Goal: Information Seeking & Learning: Learn about a topic

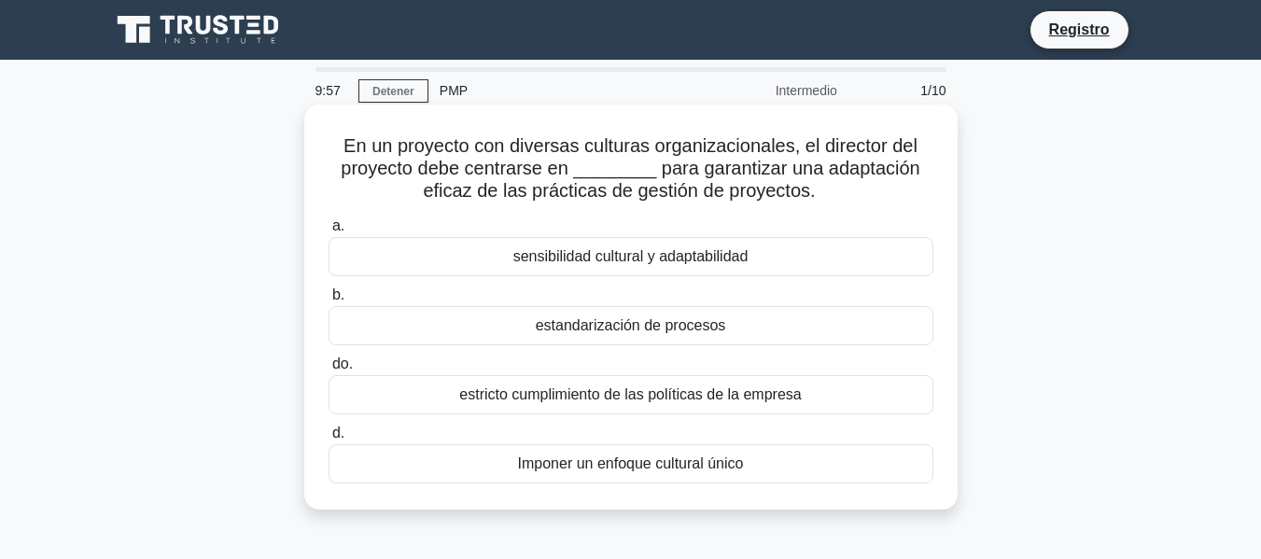
drag, startPoint x: 339, startPoint y: 139, endPoint x: 856, endPoint y: 192, distance: 519.7
click at [856, 192] on h5 "En un proyecto con diversas culturas organizacionales, el director del proyecto…" at bounding box center [631, 168] width 608 height 69
click at [893, 230] on label "a. sensibilidad cultural y adaptabilidad" at bounding box center [630, 246] width 605 height 62
click at [328, 230] on input "a. sensibilidad cultural y adaptabilidad" at bounding box center [328, 226] width 0 height 12
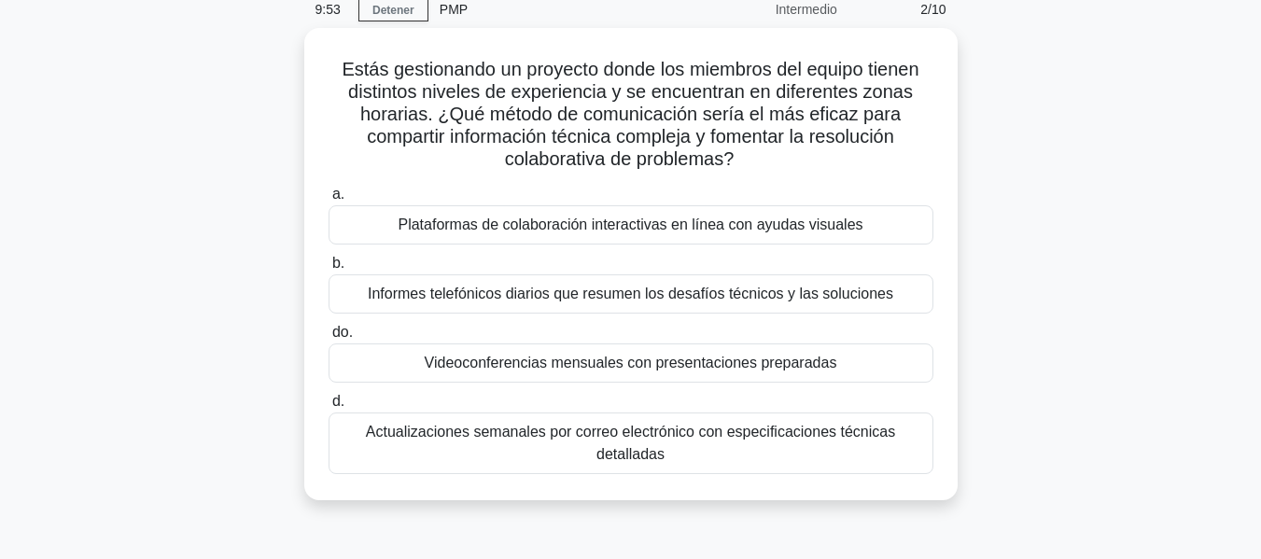
scroll to position [123, 0]
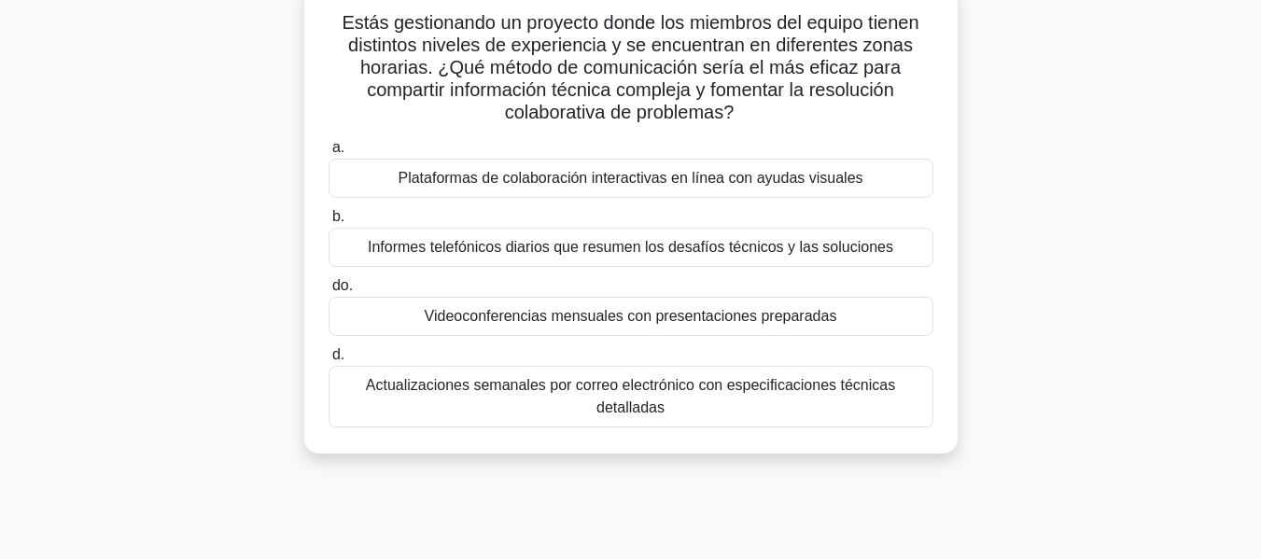
drag, startPoint x: 334, startPoint y: 136, endPoint x: 827, endPoint y: 434, distance: 575.6
click at [827, 434] on div "Estás gestionando un proyecto donde los miembros del equipo tienen distintos ni…" at bounding box center [631, 217] width 638 height 457
copy div "Lorem ipsumdolors am consecte adipi eli seddoeiu tem incidi utlabo etdolorem al…"
click at [387, 153] on label "a. Plataformas de colaboración interactivas en línea con ayudas visuales" at bounding box center [630, 167] width 605 height 62
click at [328, 153] on input "a. Plataformas de colaboración interactivas en línea con ayudas visuales" at bounding box center [328, 148] width 0 height 12
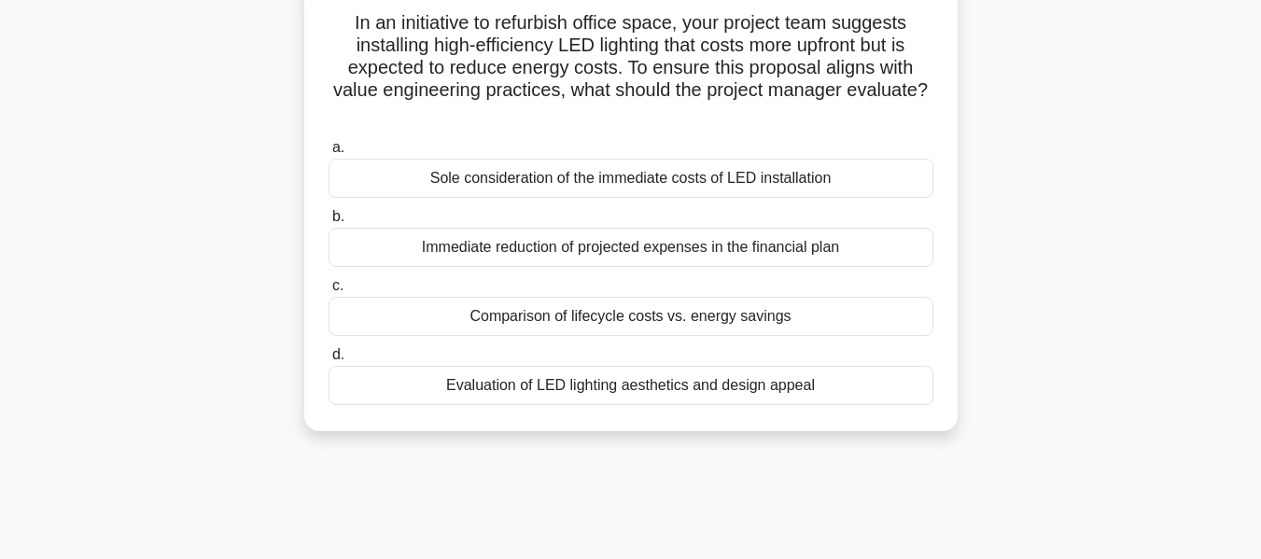
scroll to position [0, 0]
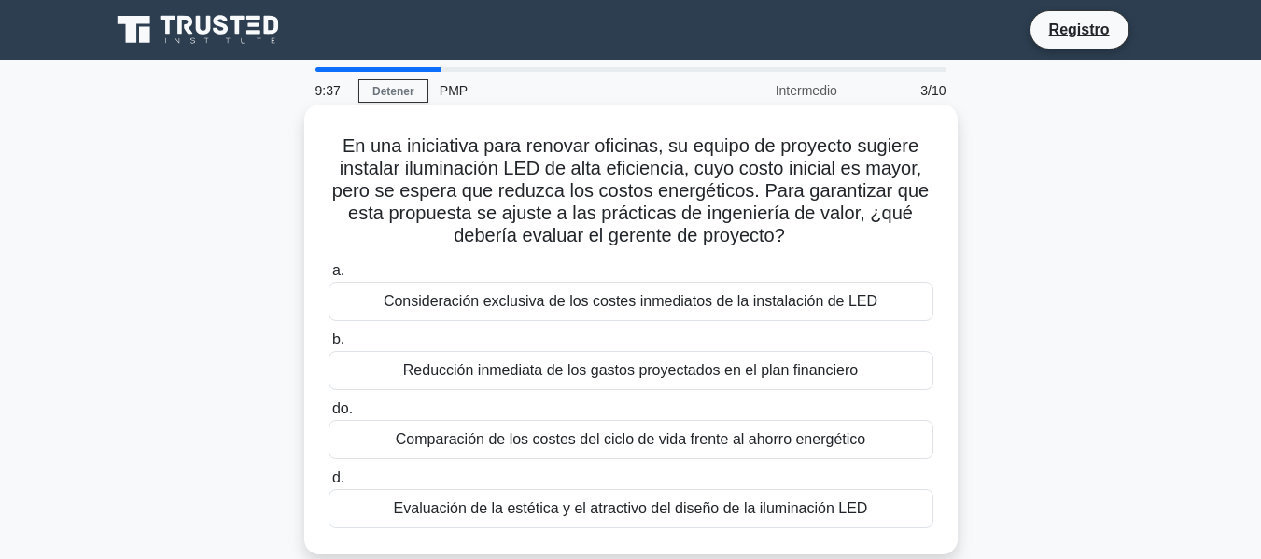
drag, startPoint x: 328, startPoint y: 141, endPoint x: 924, endPoint y: 514, distance: 702.7
click at [924, 514] on div "En una iniciativa para renovar oficinas, su equipo de proyecto sugiere instalar…" at bounding box center [631, 329] width 638 height 435
copy div "Lo ips dolorsitam cons adipisc elitsedd, ei tempor in utlabore etdolor magnaali…"
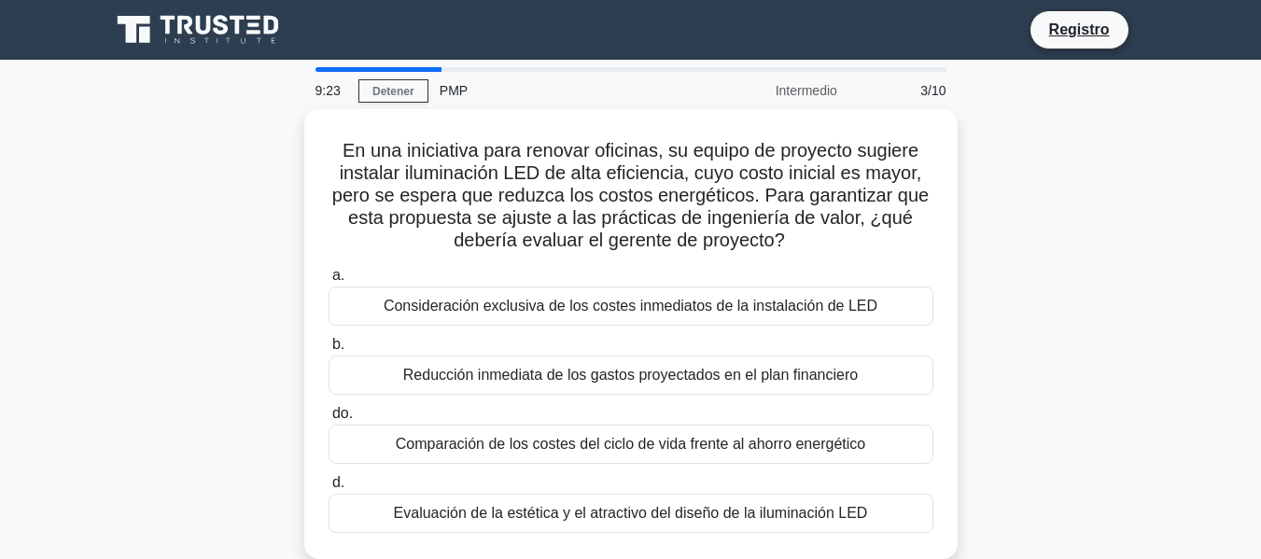
click at [203, 91] on div "9:23 Detener PMP Intermedio 3/10 En una iniciativa para renovar oficinas, su eq…" at bounding box center [631, 533] width 1064 height 933
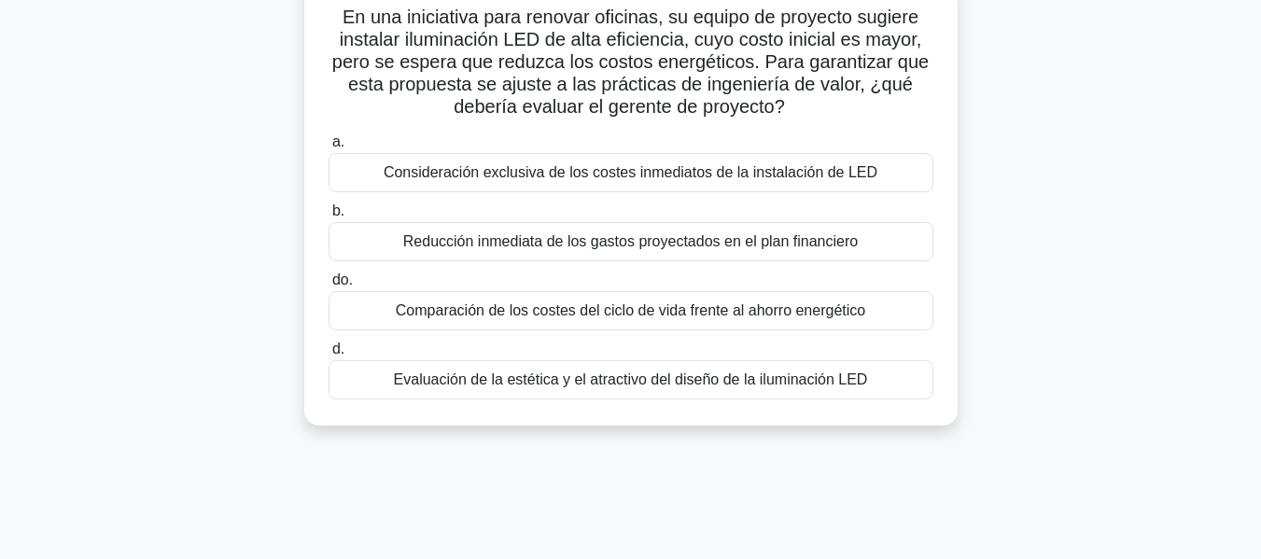
scroll to position [187, 0]
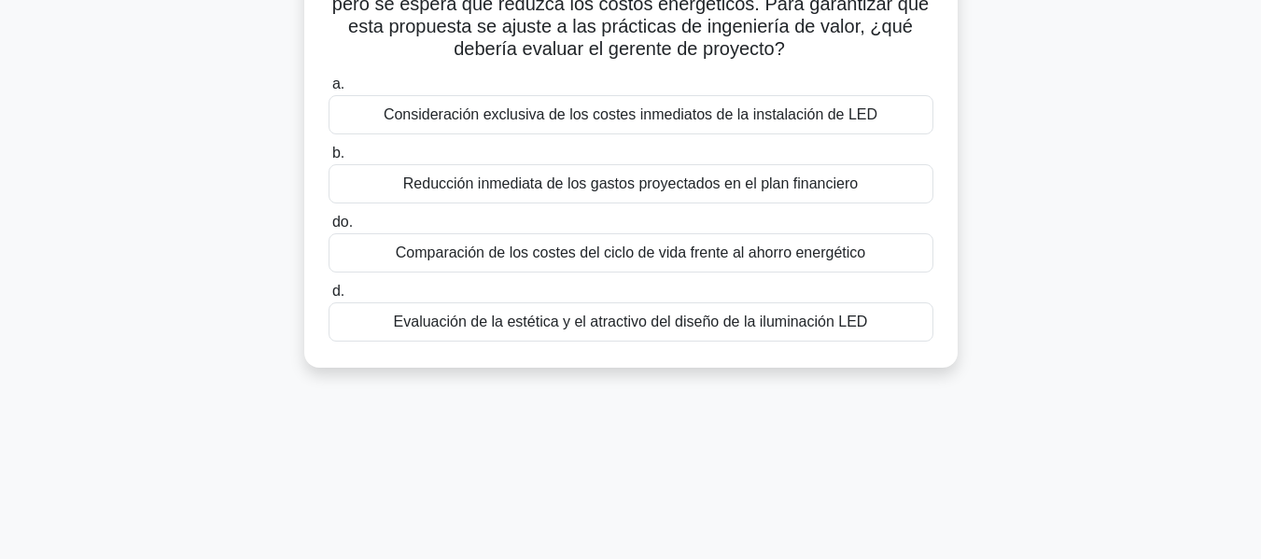
click at [434, 250] on font "Comparación de los costes del ciclo de vida frente al ahorro energético" at bounding box center [630, 252] width 469 height 16
click at [328, 229] on input "do. Comparación de los costes del ciclo de vida frente al ahorro energético" at bounding box center [328, 222] width 0 height 12
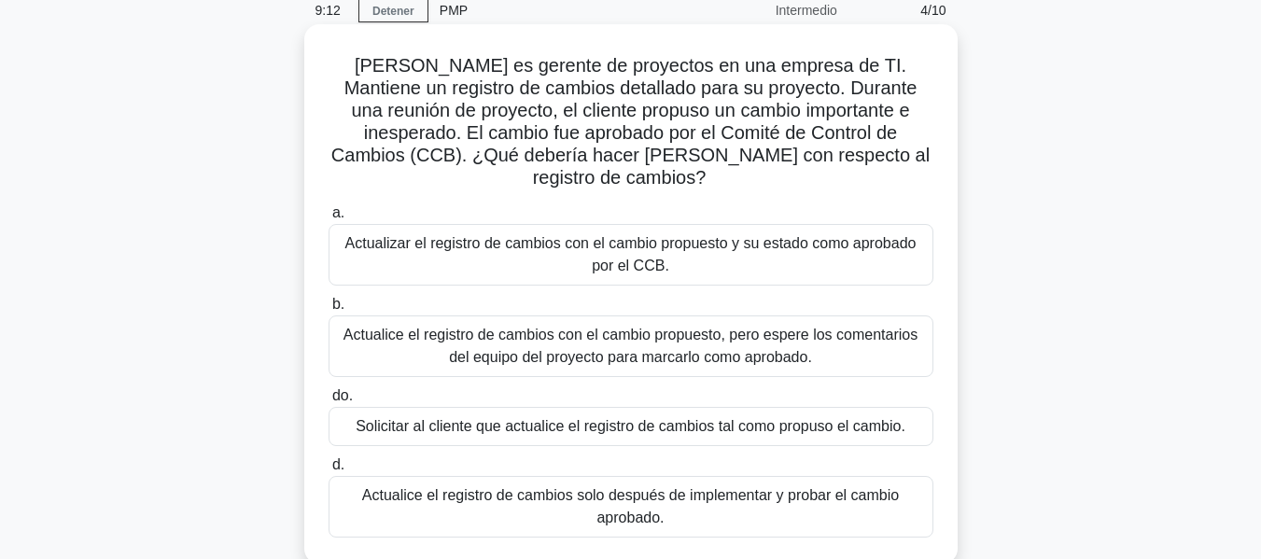
scroll to position [101, 0]
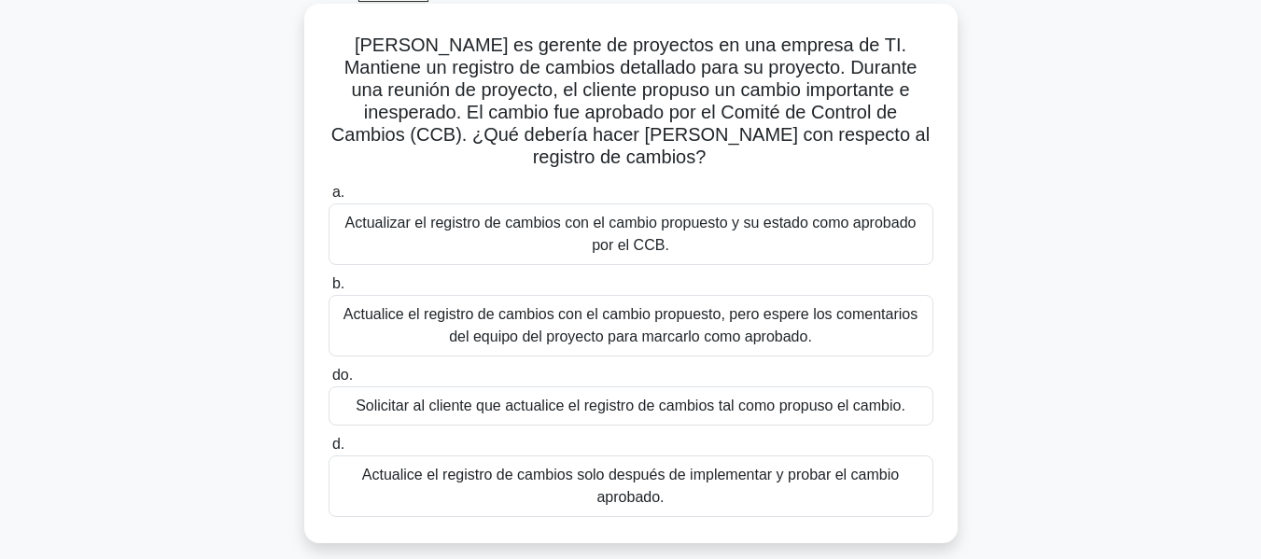
drag, startPoint x: 330, startPoint y: 132, endPoint x: 845, endPoint y: 472, distance: 617.5
click at [845, 472] on div "[PERSON_NAME] es gerente de proyectos en una empresa de TI. Mantiene un registr…" at bounding box center [631, 273] width 638 height 524
copy div "Lore ip dolorsi am consectet ad eli seddoei te IN. Utlabore et dolorema al enim…"
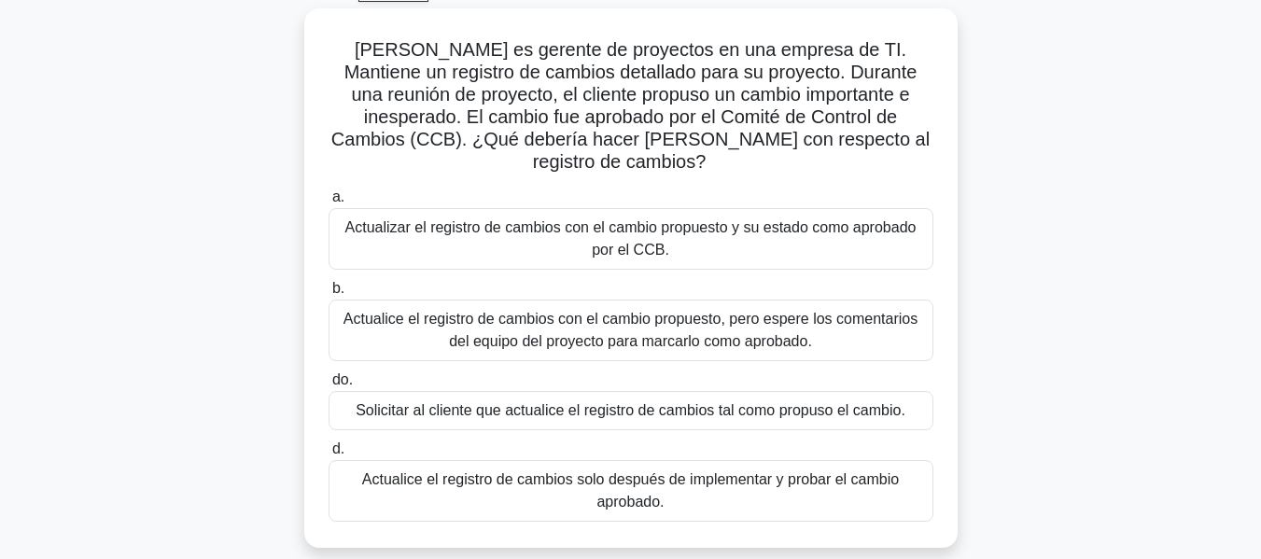
click at [202, 244] on div "[PERSON_NAME] es gerente de proyectos en una empresa de TI. Mantiene un registr…" at bounding box center [631, 289] width 1064 height 562
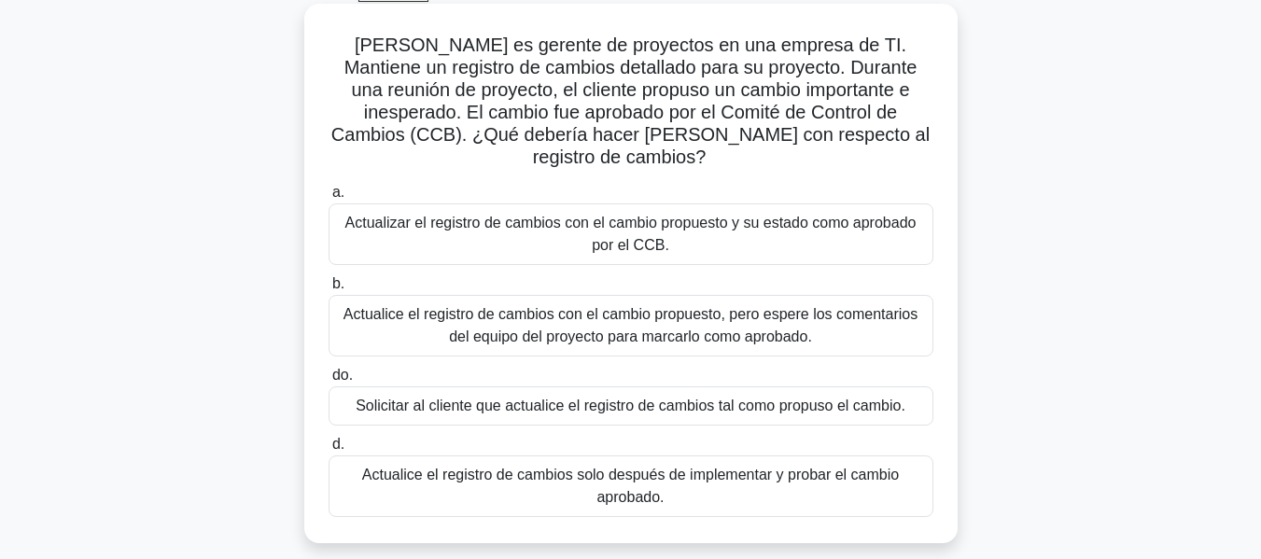
click at [385, 215] on font "Actualizar el registro de cambios con el cambio propuesto y su estado como apro…" at bounding box center [630, 234] width 571 height 38
click at [328, 199] on input "a. Actualizar el registro de cambios con el cambio propuesto y su estado como a…" at bounding box center [328, 193] width 0 height 12
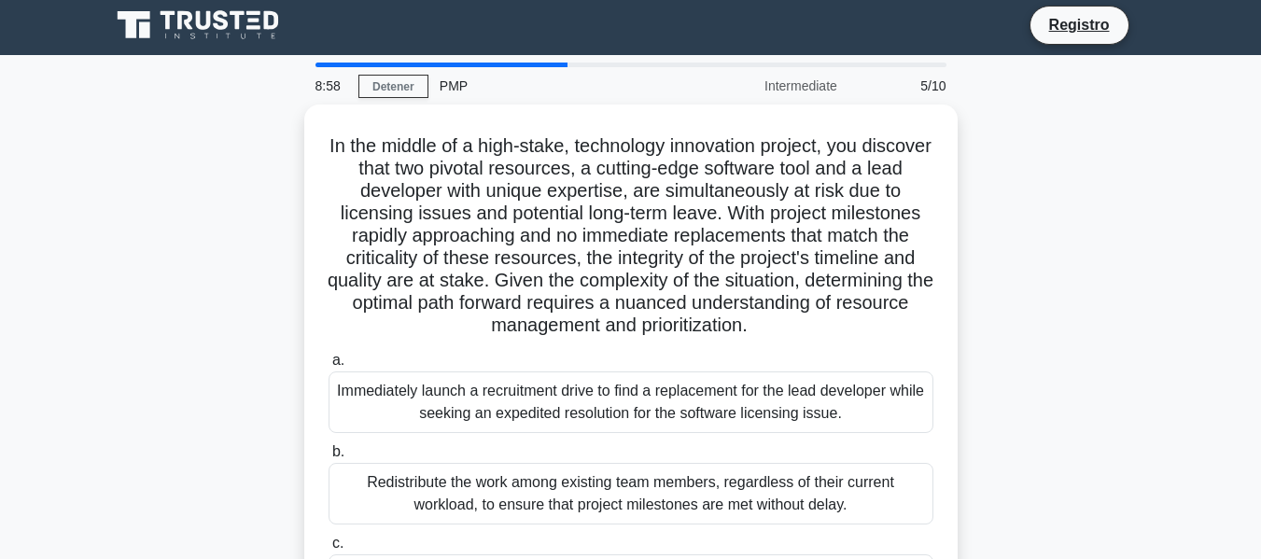
scroll to position [0, 0]
